Goal: Task Accomplishment & Management: Use online tool/utility

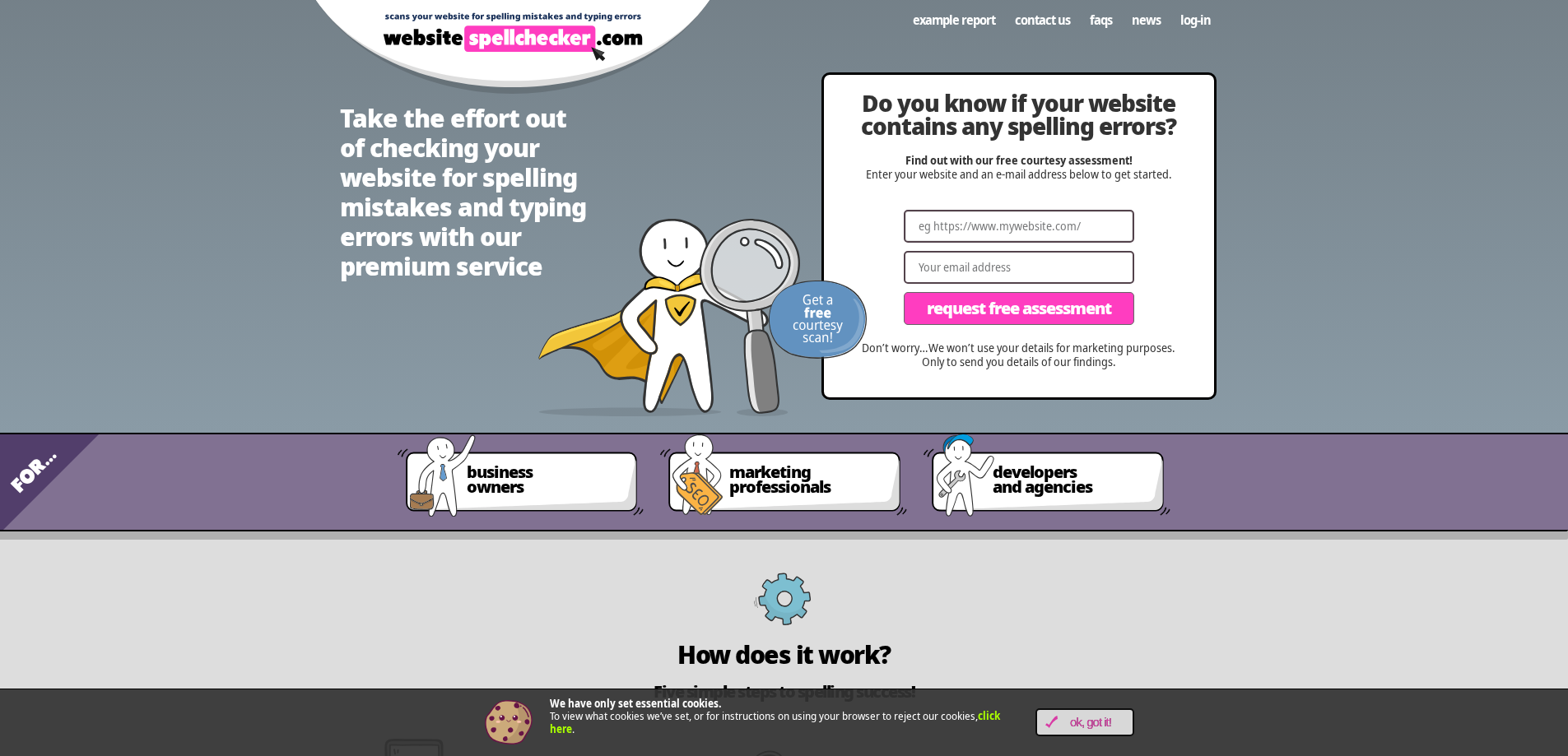
click at [943, 221] on input "Website" at bounding box center [1018, 226] width 231 height 33
paste input "[URL][DOMAIN_NAME]"
type input "[URL][DOMAIN_NAME]"
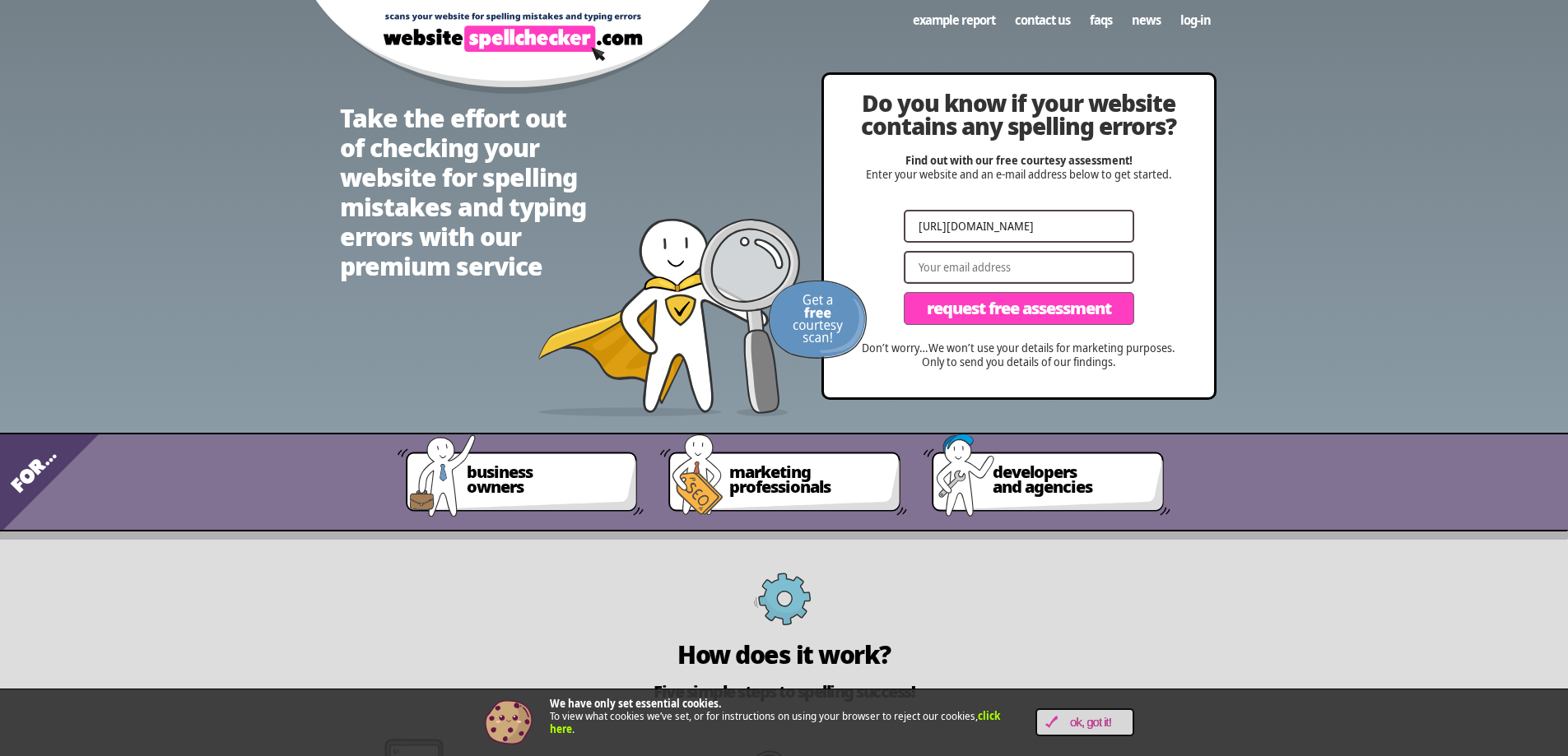
click at [953, 263] on input "Email" at bounding box center [1018, 267] width 231 height 33
type input "[EMAIL_ADDRESS][DOMAIN_NAME]"
click at [985, 311] on span "Request Free Assessment" at bounding box center [1019, 308] width 185 height 16
